Goal: Information Seeking & Learning: Learn about a topic

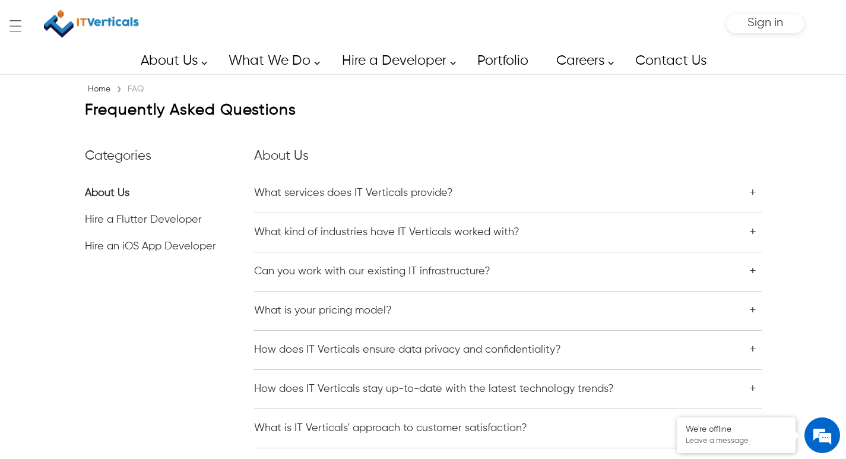
click at [795, 170] on div "Home › FAQ Frequently Asked Questions Categories About Us Hire a Flutter Develo…" at bounding box center [423, 275] width 846 height 403
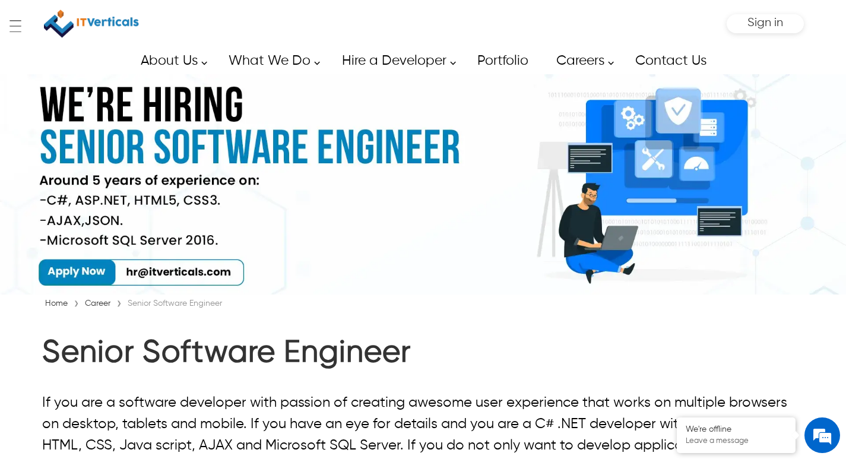
click at [813, 115] on img at bounding box center [423, 184] width 846 height 220
